Goal: Task Accomplishment & Management: Manage account settings

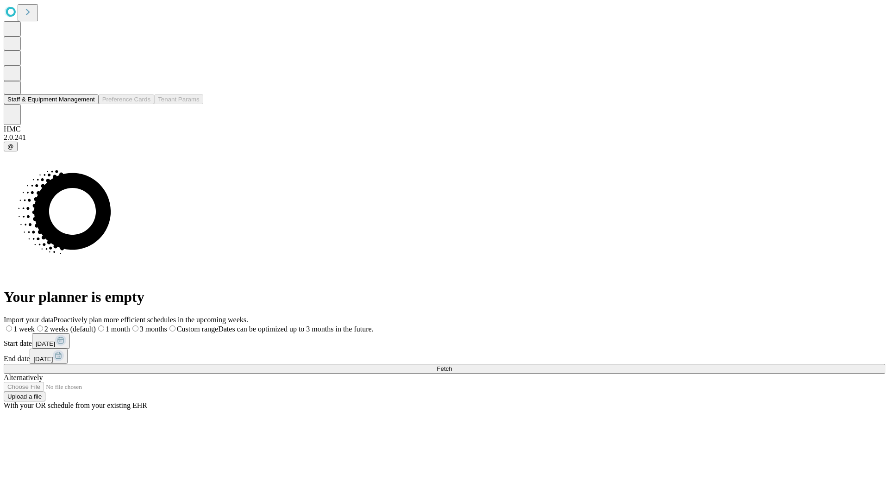
click at [88, 104] on button "Staff & Equipment Management" at bounding box center [51, 99] width 95 height 10
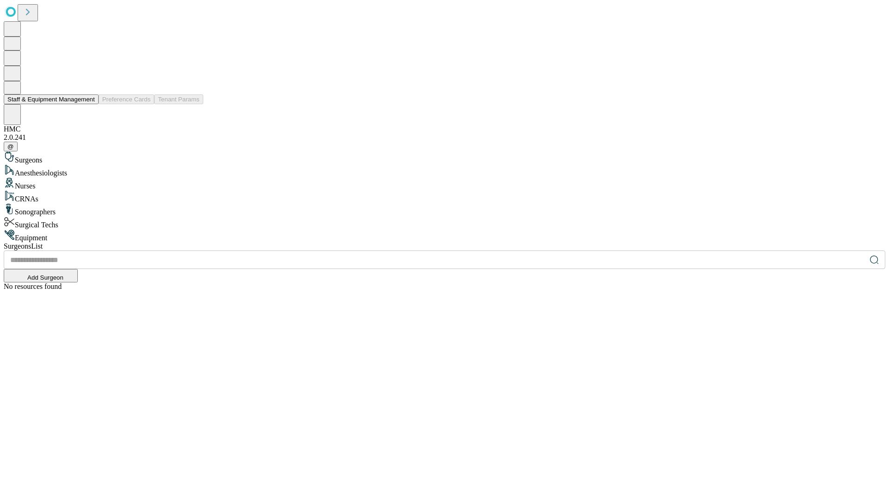
click at [88, 104] on button "Staff & Equipment Management" at bounding box center [51, 99] width 95 height 10
